Goal: Transaction & Acquisition: Purchase product/service

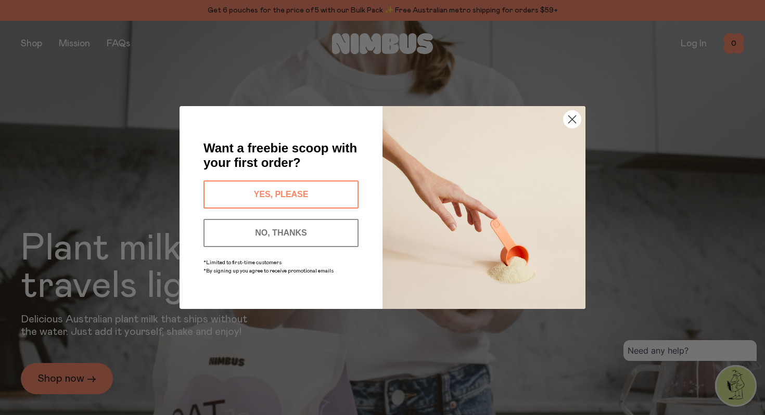
click at [574, 119] on circle "Close dialog" at bounding box center [572, 119] width 17 height 17
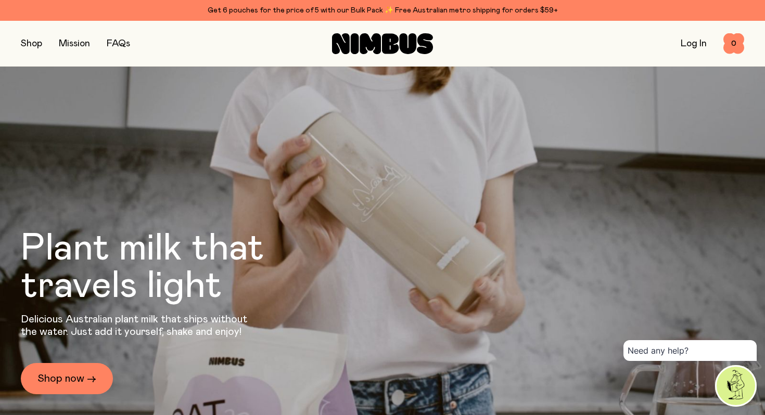
click at [35, 41] on button "button" at bounding box center [31, 43] width 21 height 15
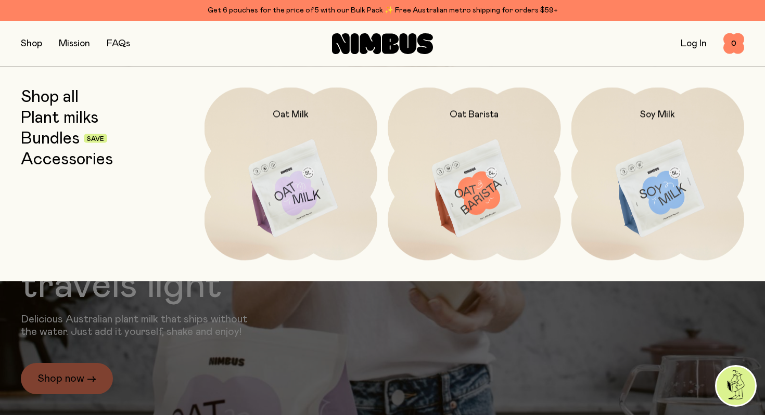
click at [60, 92] on link "Shop all" at bounding box center [50, 96] width 58 height 19
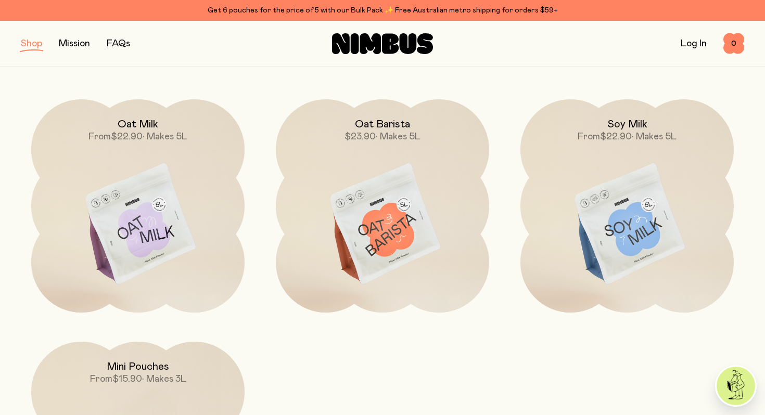
scroll to position [120, 0]
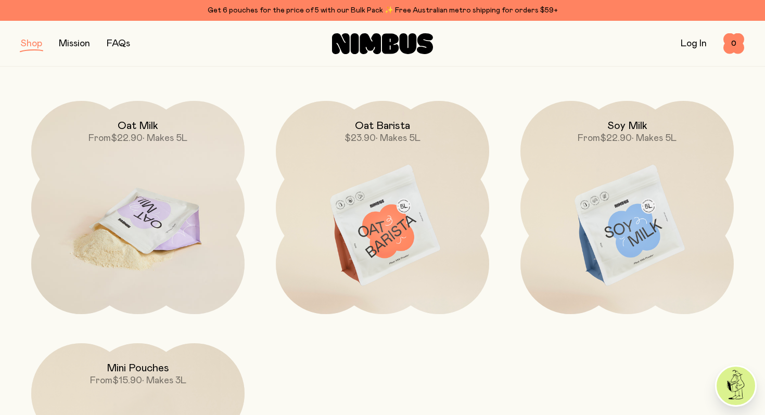
click at [137, 203] on img at bounding box center [137, 226] width 213 height 251
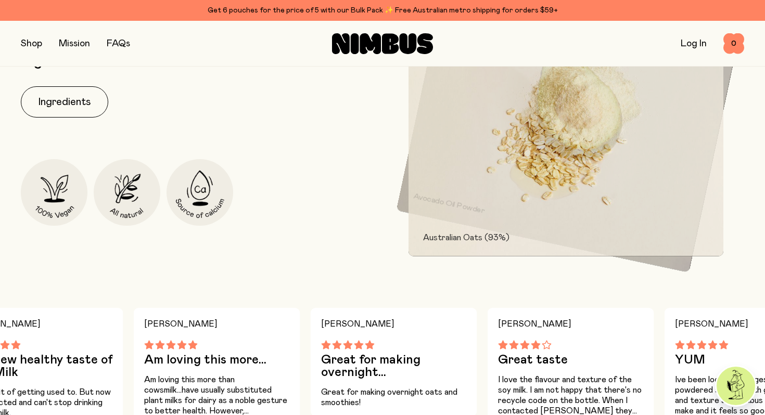
scroll to position [493, 0]
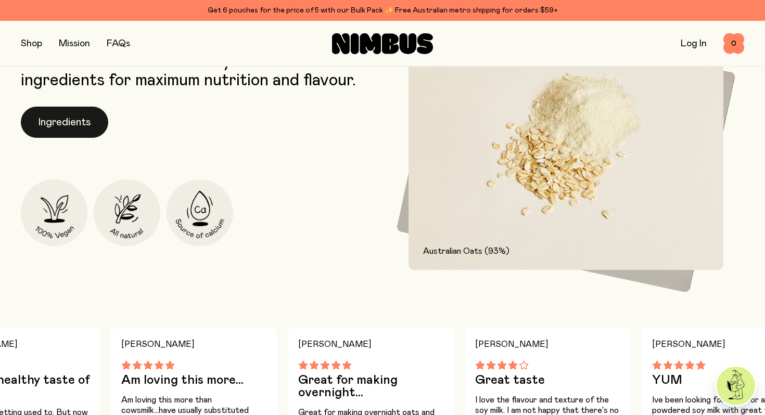
click at [77, 117] on button "Ingredients" at bounding box center [64, 122] width 87 height 31
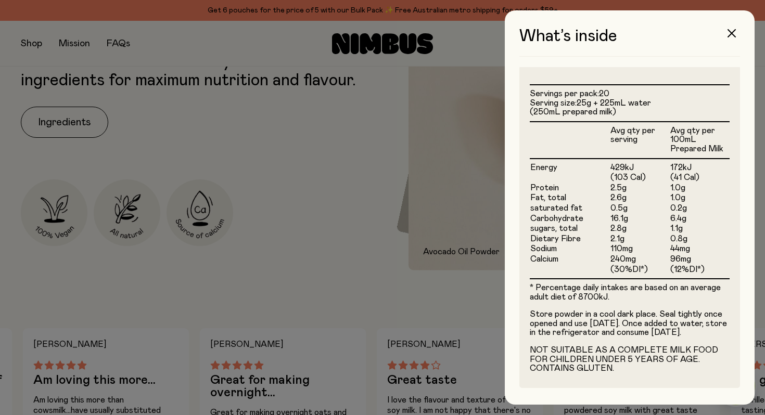
scroll to position [266, 0]
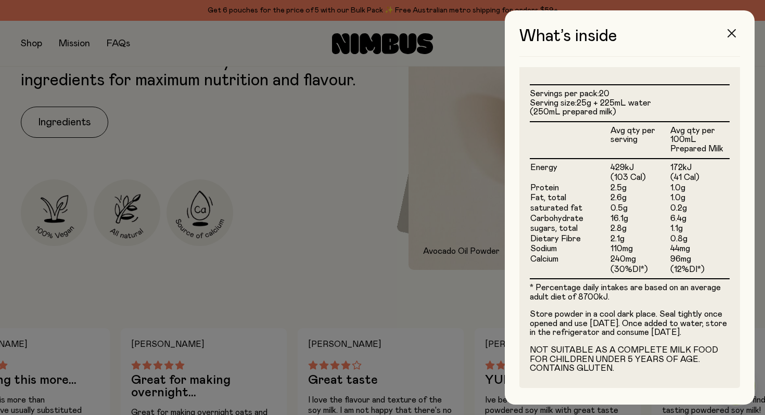
click at [734, 33] on icon "button" at bounding box center [732, 33] width 8 height 8
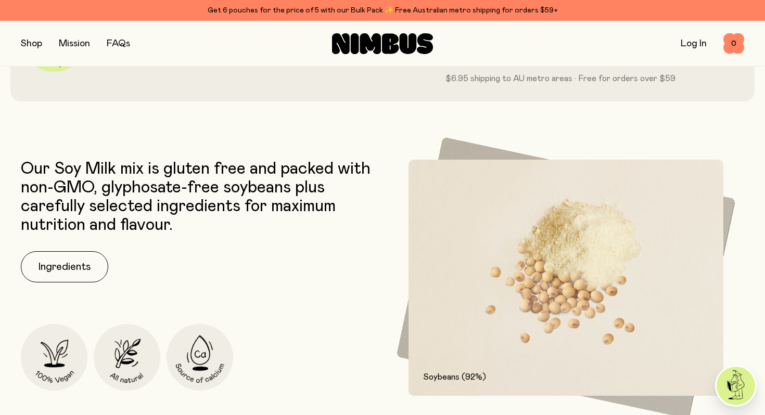
scroll to position [335, 0]
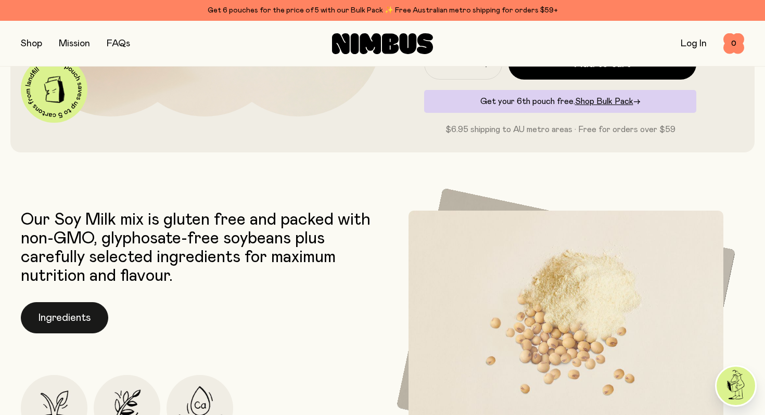
click at [82, 315] on button "Ingredients" at bounding box center [64, 318] width 87 height 31
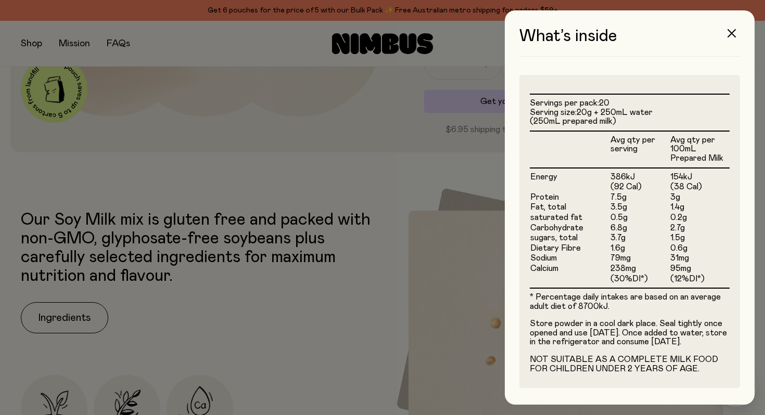
scroll to position [253, 0]
click at [728, 29] on button "button" at bounding box center [732, 33] width 25 height 25
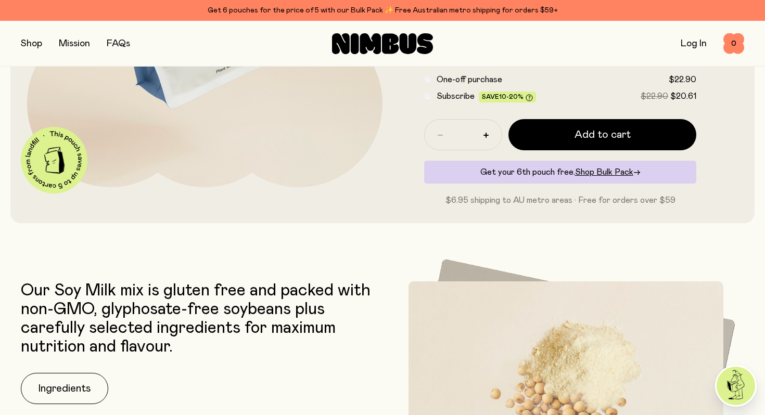
scroll to position [0, 0]
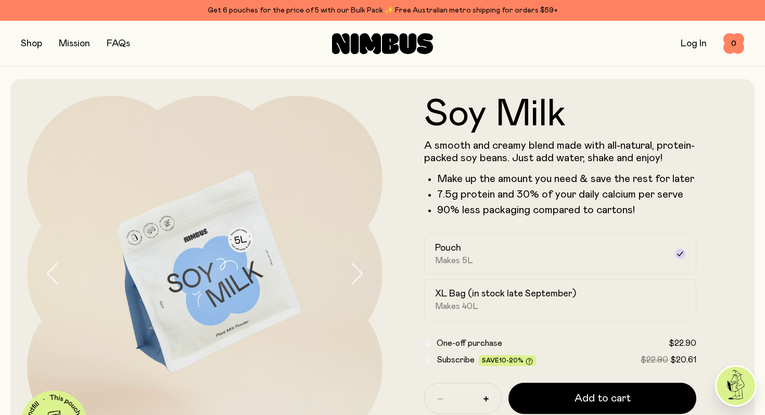
click at [573, 362] on label "Subscribe Save 10-20% $22.90 $20.61" at bounding box center [567, 360] width 260 height 12
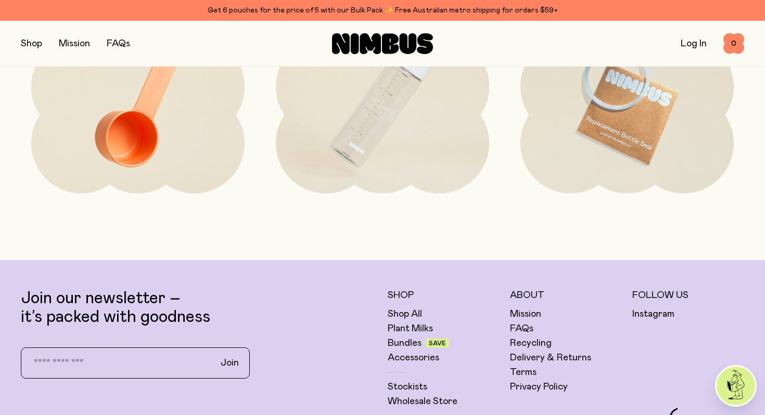
scroll to position [2533, 0]
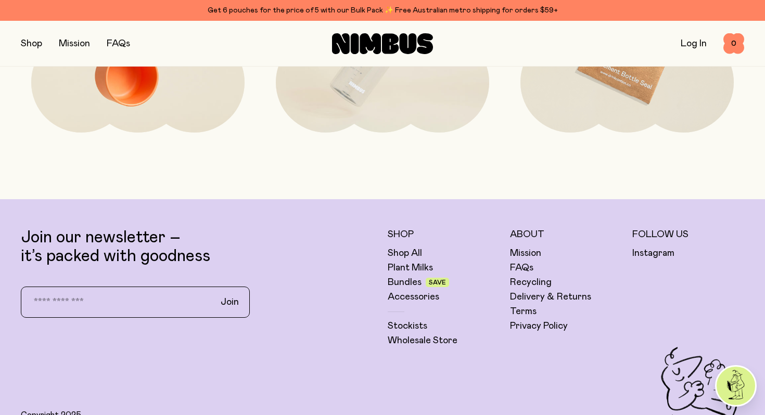
click at [116, 305] on input "email" at bounding box center [114, 303] width 183 height 22
type input "**********"
click at [232, 301] on span "Join" at bounding box center [230, 302] width 18 height 12
click at [412, 323] on link "Stockists" at bounding box center [408, 326] width 40 height 12
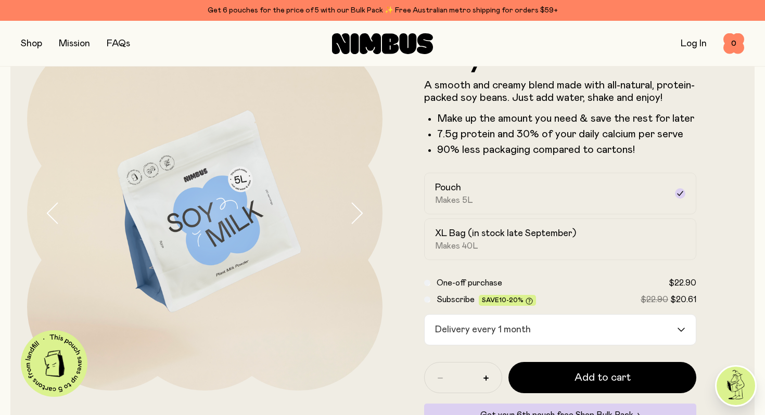
scroll to position [64, 0]
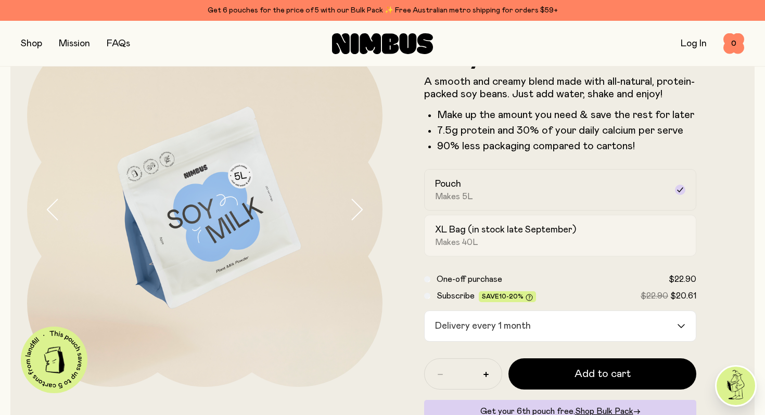
click at [634, 238] on div "XL Bag (in stock late September) Makes 40L" at bounding box center [551, 236] width 232 height 24
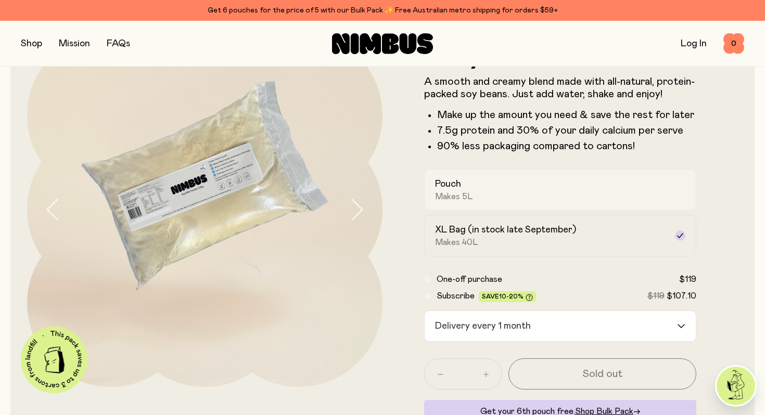
click at [631, 194] on div "Pouch Makes 5L" at bounding box center [551, 190] width 232 height 24
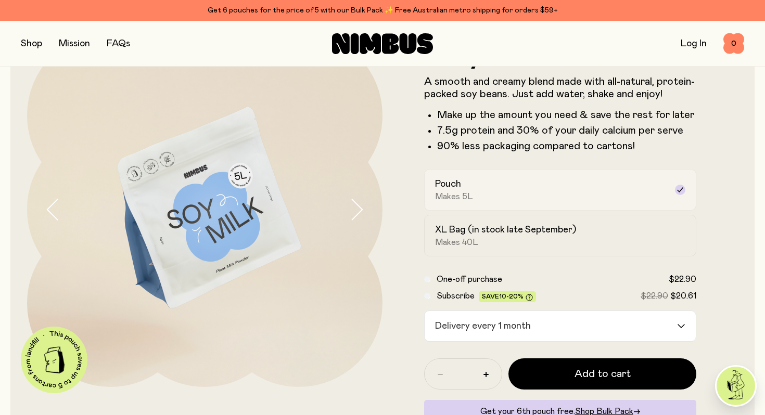
scroll to position [0, 0]
